Goal: Task Accomplishment & Management: Use online tool/utility

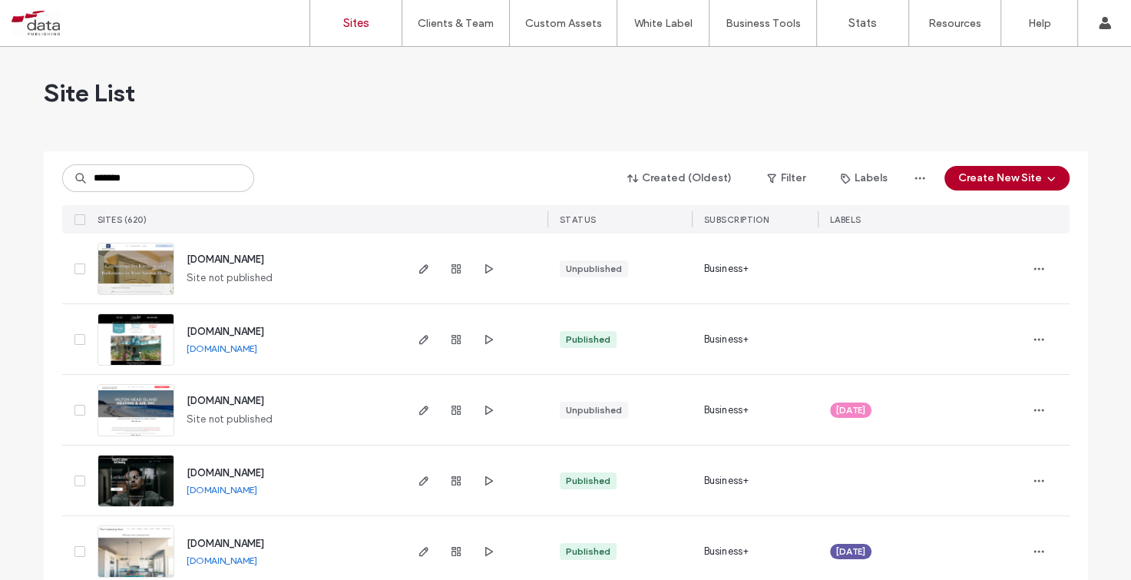
type input "*******"
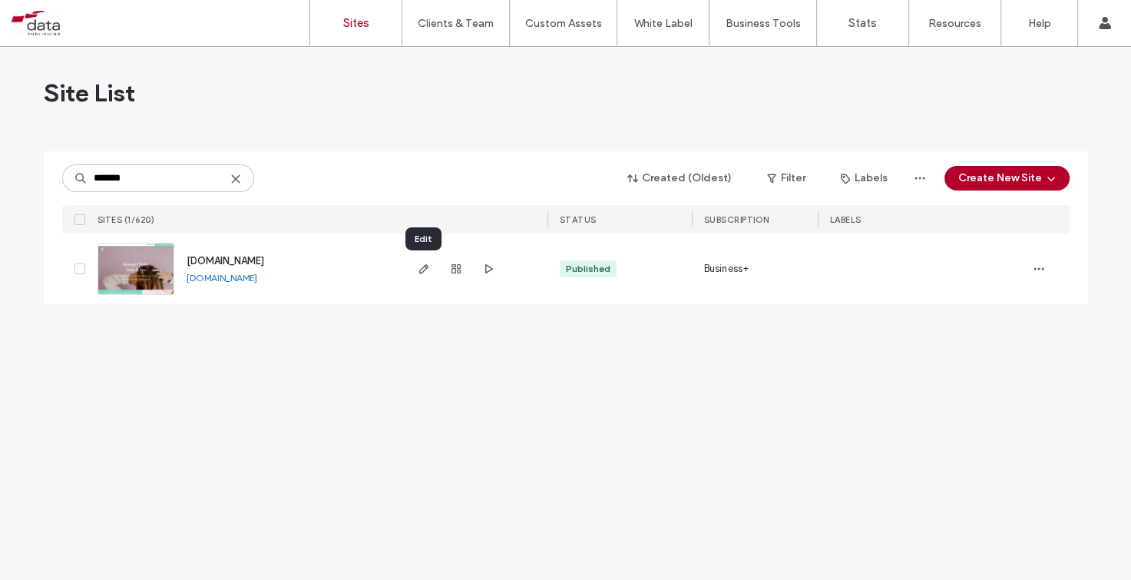
click at [418, 273] on icon "button" at bounding box center [424, 269] width 12 height 12
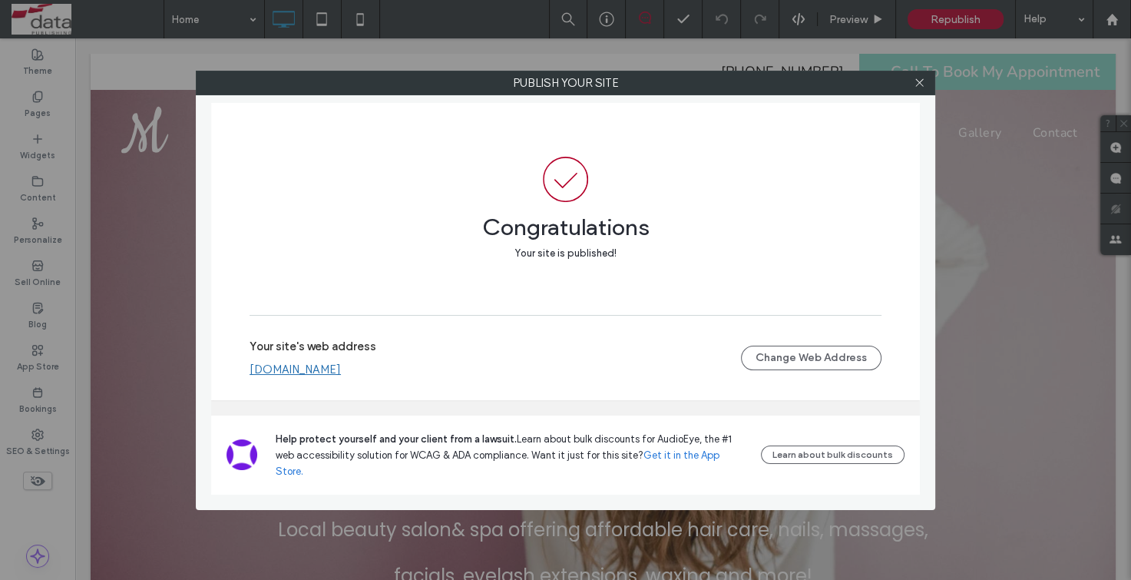
click at [322, 376] on link "[DOMAIN_NAME]" at bounding box center [295, 369] width 91 height 14
